Goal: Information Seeking & Learning: Learn about a topic

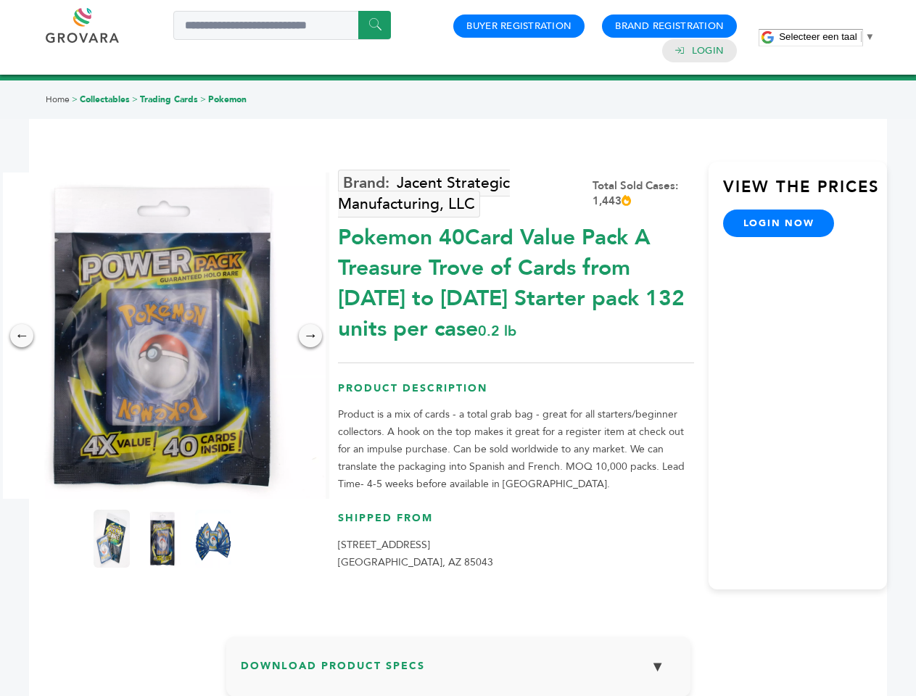
click at [827, 36] on span "Selecteer een taal" at bounding box center [818, 36] width 78 height 11
click at [162, 336] on img at bounding box center [162, 336] width 326 height 326
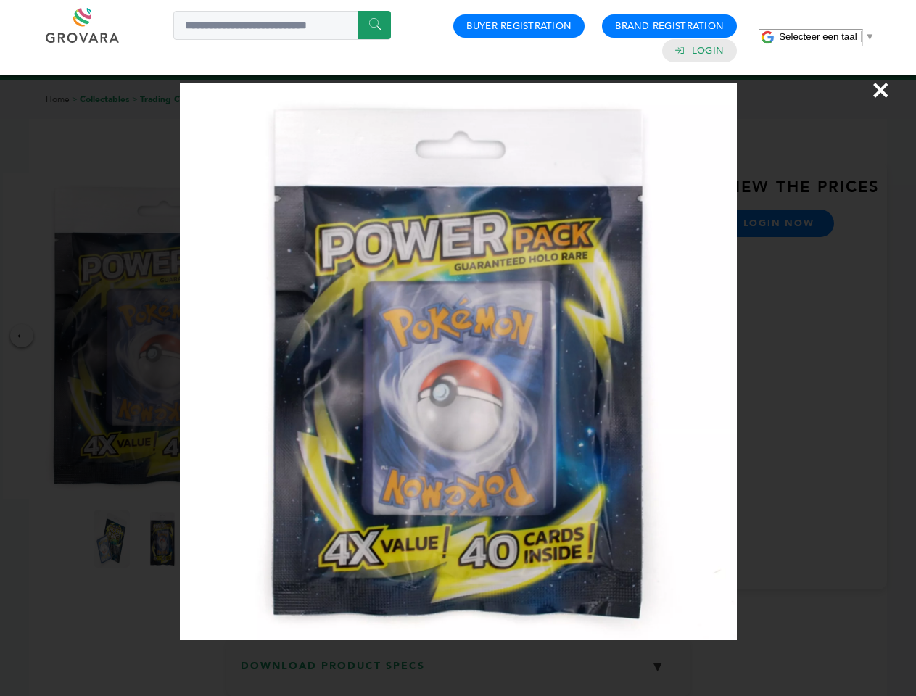
click at [22, 336] on div "×" at bounding box center [458, 348] width 916 height 696
click at [310, 336] on div "→" at bounding box center [310, 335] width 23 height 23
click at [112, 539] on img at bounding box center [112, 539] width 36 height 58
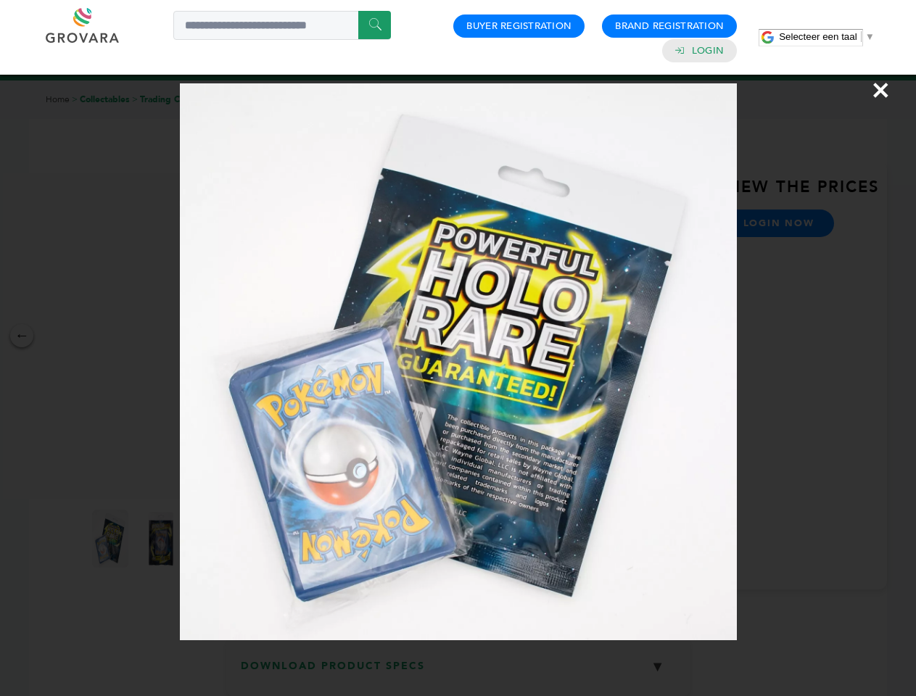
click at [162, 539] on div "×" at bounding box center [458, 348] width 916 height 696
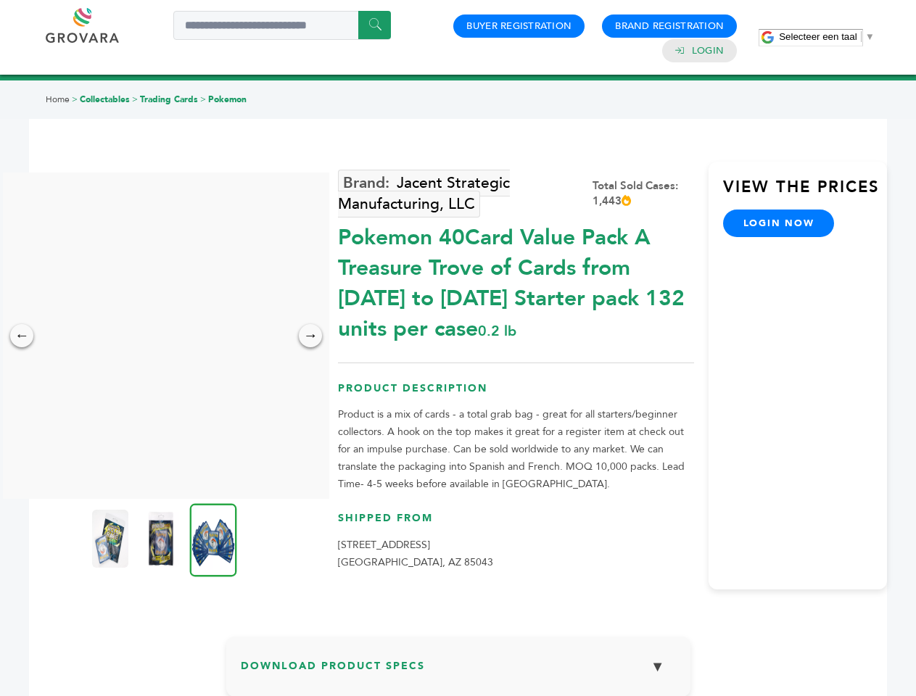
click at [213, 539] on img at bounding box center [213, 539] width 47 height 73
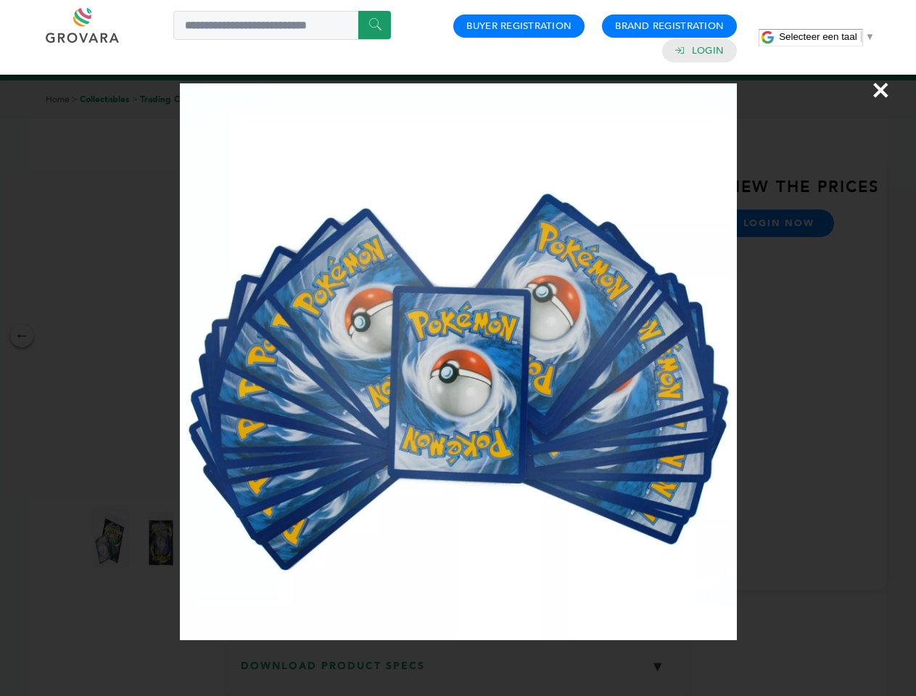
click at [458, 672] on div "×" at bounding box center [458, 348] width 916 height 696
